Goal: Find specific page/section: Find specific page/section

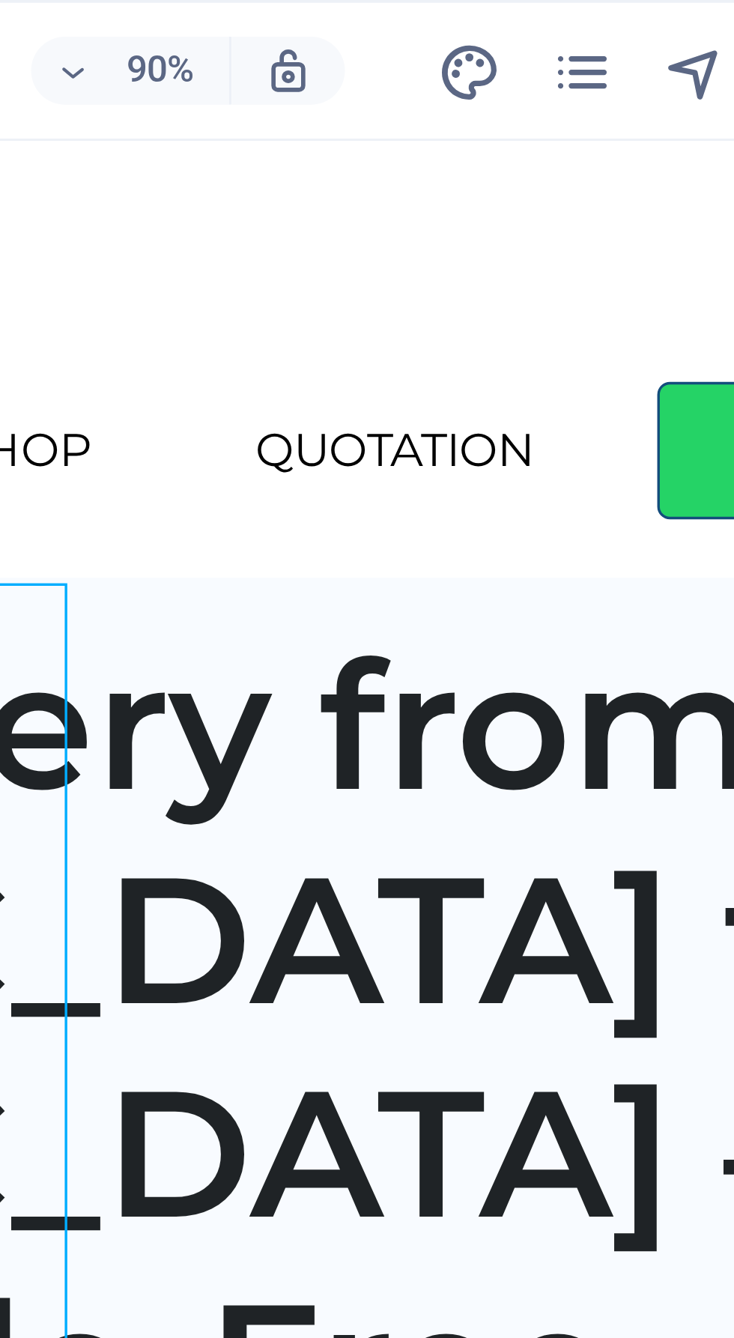
scroll to position [0, 58]
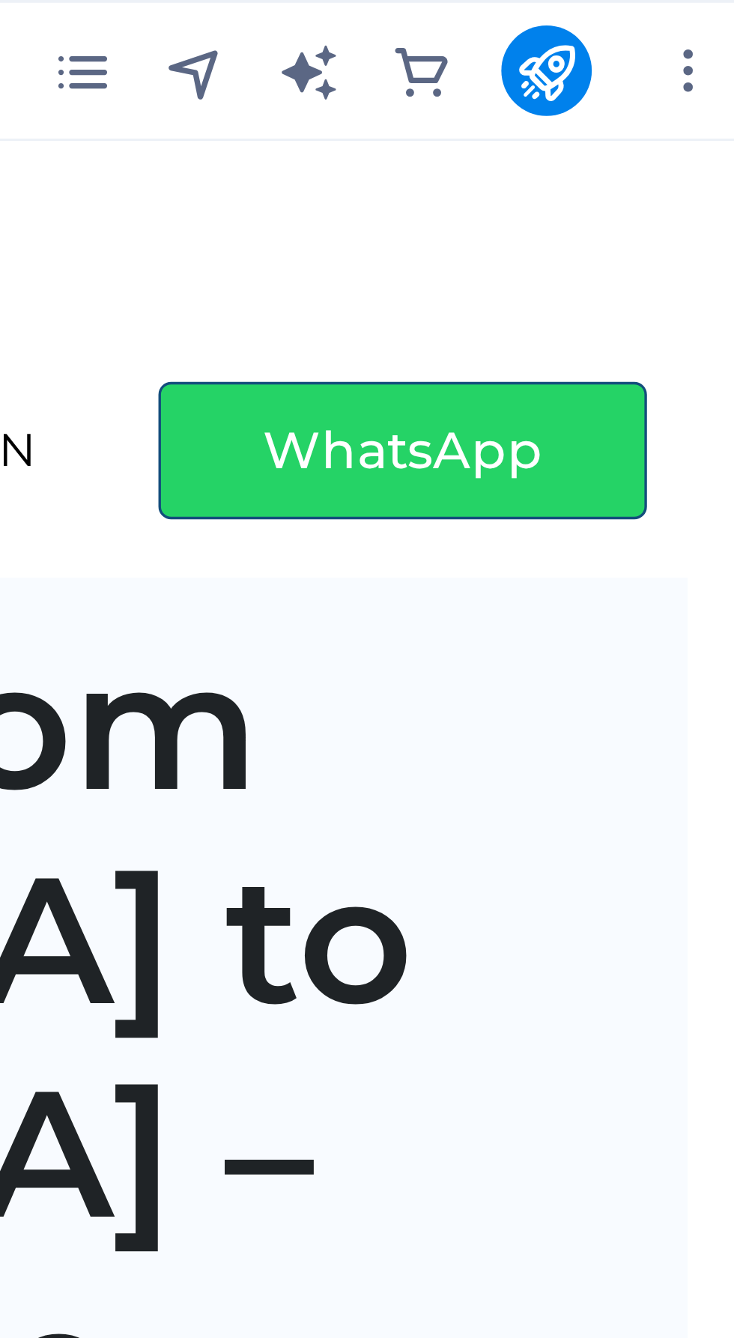
click at [616, 18] on icon "commerce" at bounding box center [610, 18] width 17 height 17
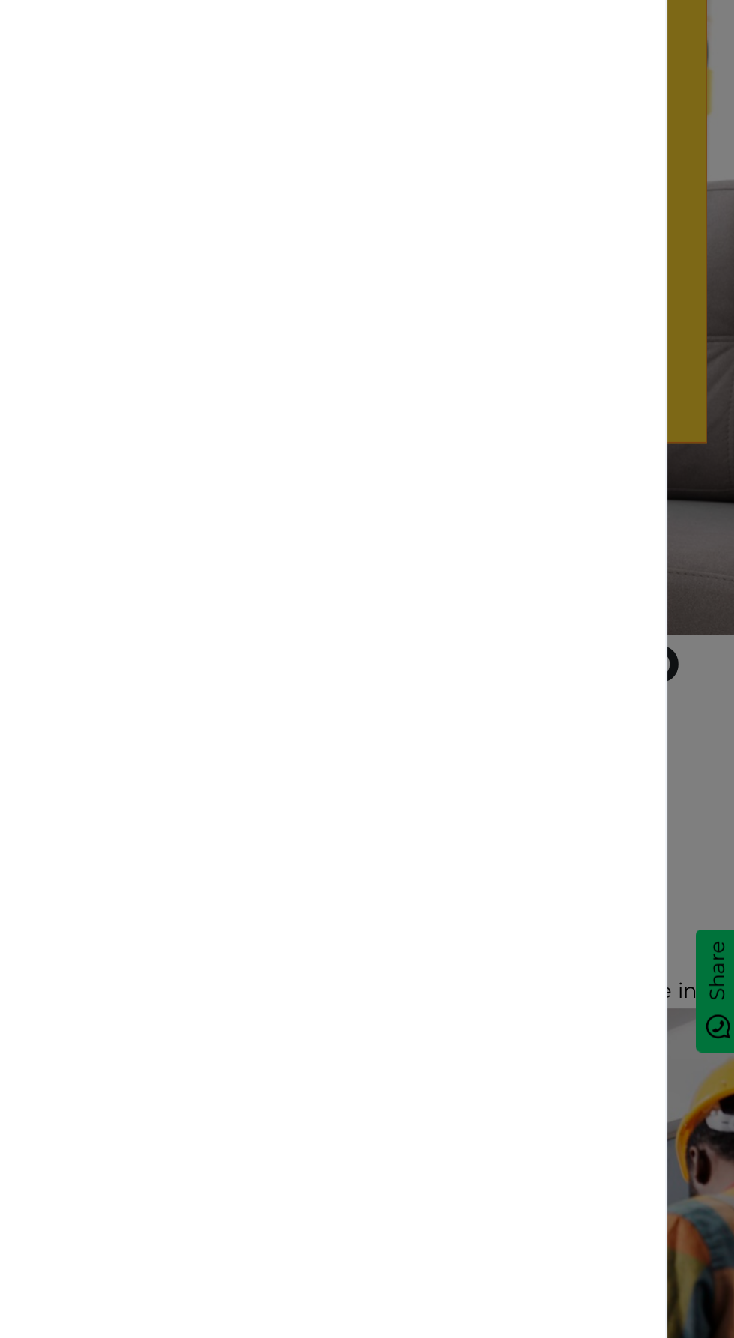
scroll to position [0, 0]
